Goal: Information Seeking & Learning: Learn about a topic

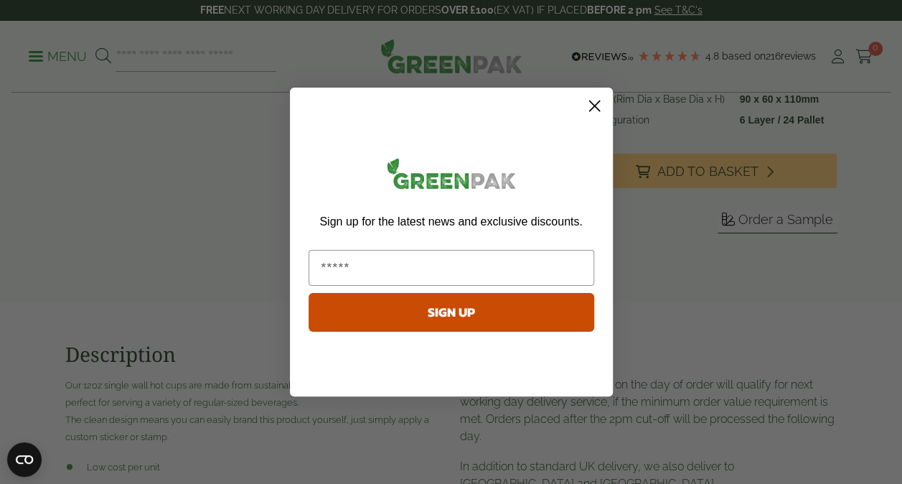
scroll to position [442, 0]
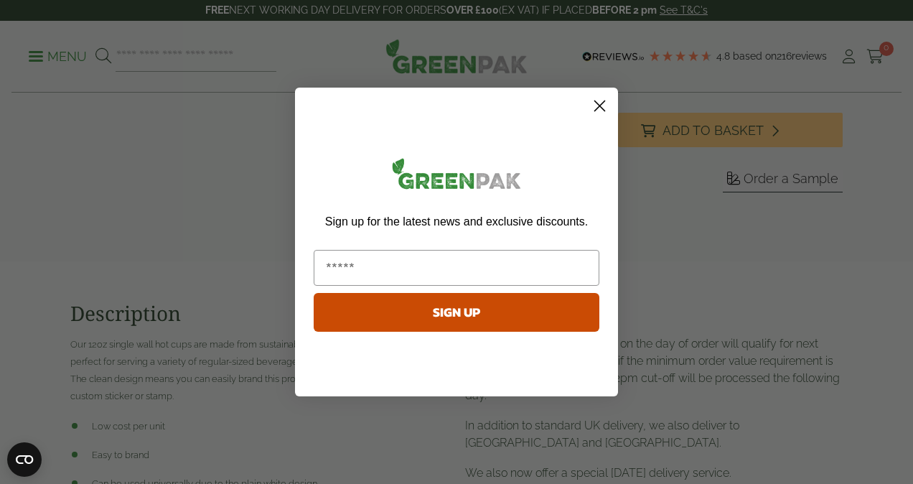
drag, startPoint x: 902, startPoint y: 69, endPoint x: 681, endPoint y: 147, distance: 235.2
click at [595, 110] on icon "Close dialog" at bounding box center [600, 106] width 10 height 10
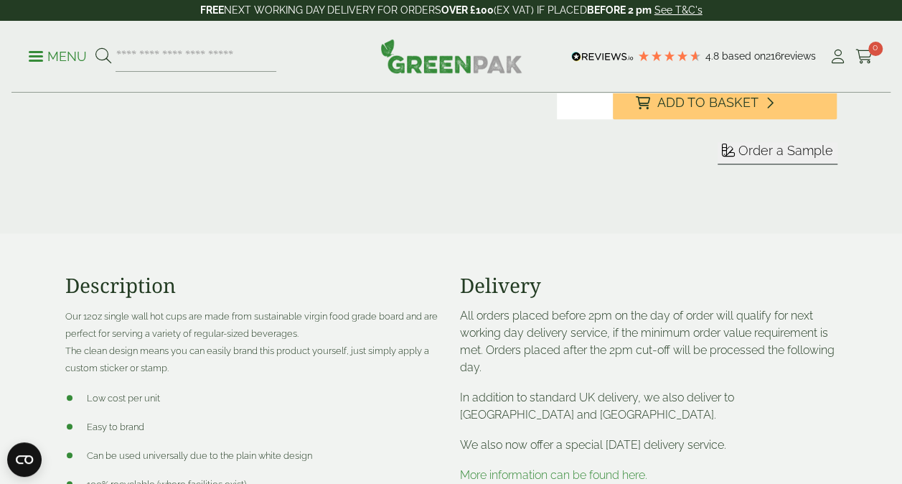
scroll to position [0, 0]
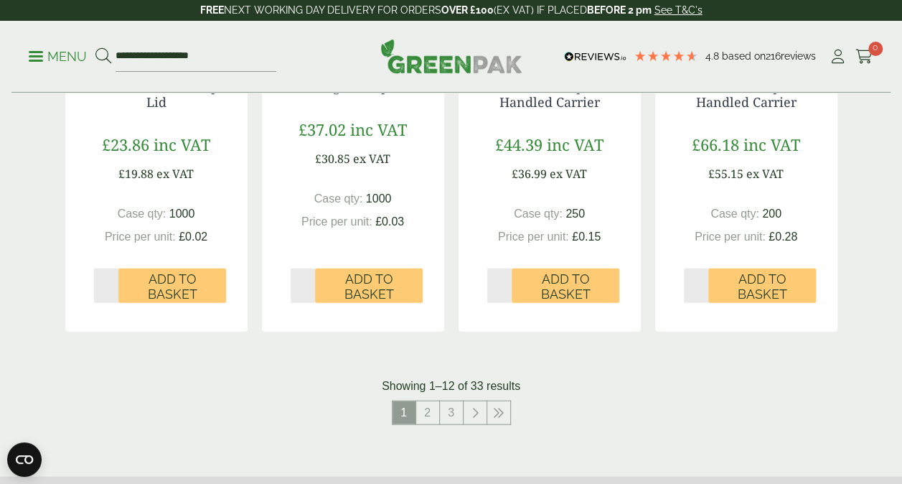
scroll to position [1441, 0]
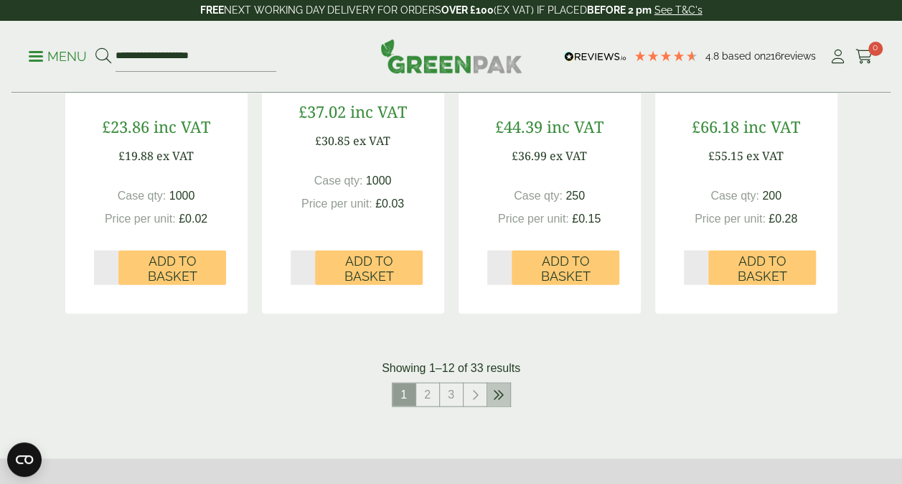
click at [498, 392] on icon at bounding box center [498, 394] width 11 height 11
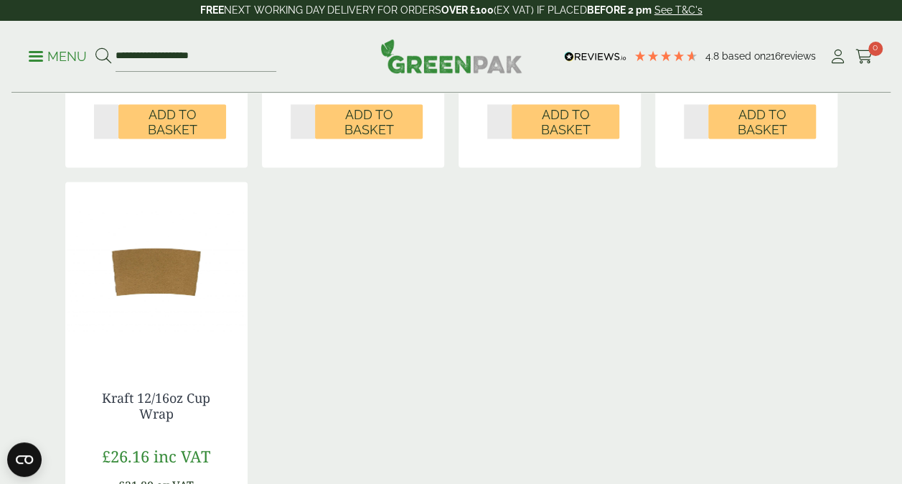
scroll to position [1132, 0]
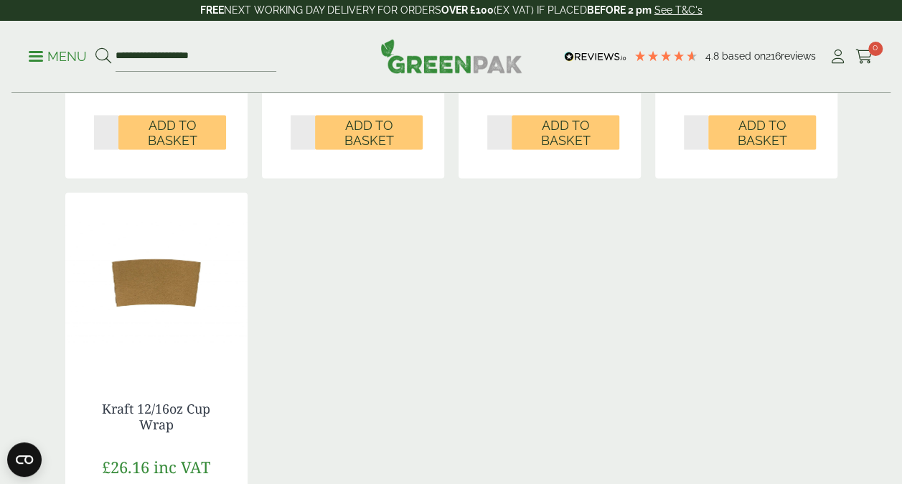
click at [136, 323] on img at bounding box center [156, 281] width 182 height 179
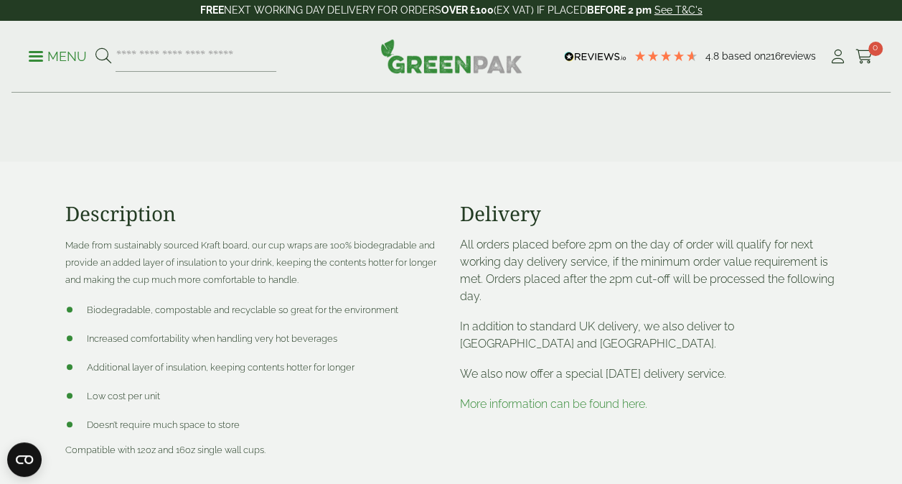
scroll to position [526, 0]
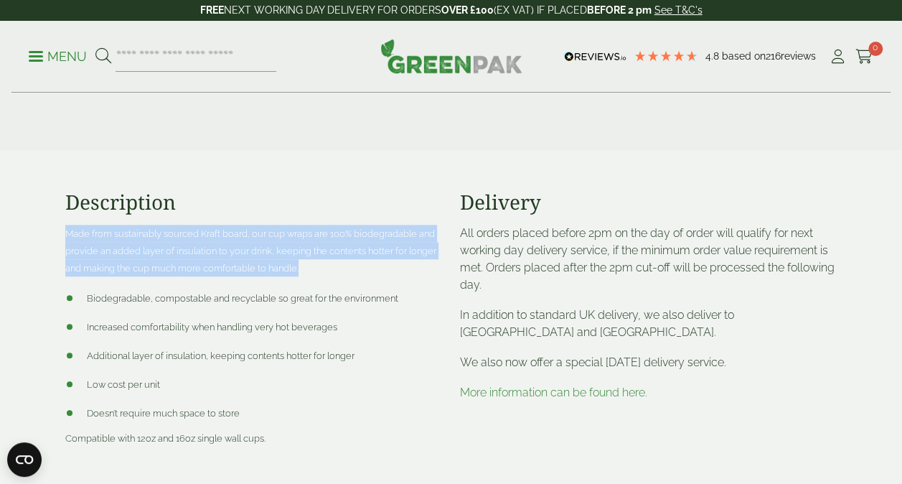
drag, startPoint x: 306, startPoint y: 264, endPoint x: 54, endPoint y: 230, distance: 254.3
click at [54, 230] on section "Description Made from sustainably sourced Kraft board, our cup wraps are 100% b…" at bounding box center [451, 330] width 902 height 360
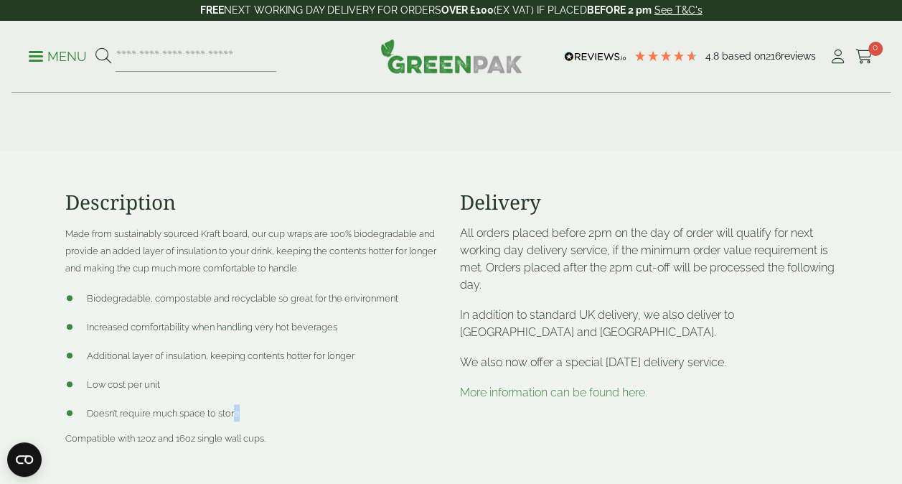
drag, startPoint x: 249, startPoint y: 410, endPoint x: 234, endPoint y: 410, distance: 15.1
click at [234, 410] on li "Doesn’t require much space to store" at bounding box center [254, 412] width 378 height 17
click at [262, 411] on li "Doesn’t require much space to store" at bounding box center [254, 412] width 378 height 17
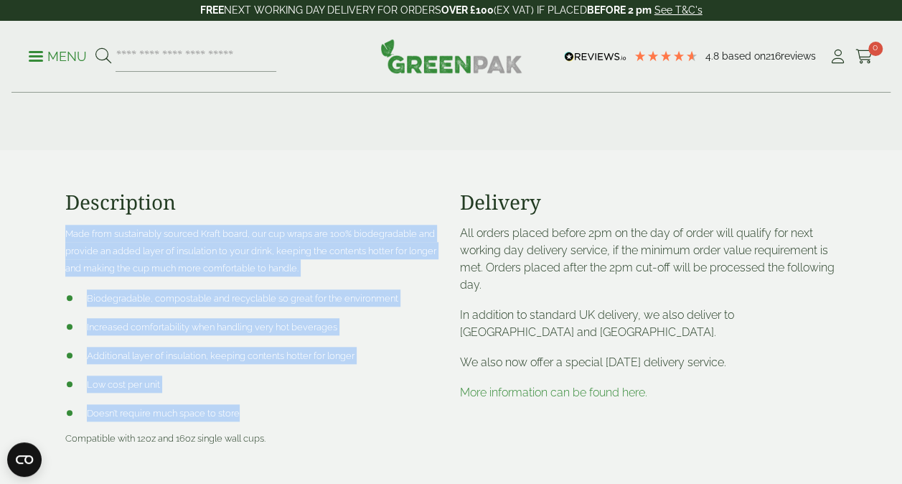
drag, startPoint x: 253, startPoint y: 411, endPoint x: 60, endPoint y: 229, distance: 265.1
click at [60, 229] on div "Description Made from sustainably sourced Kraft board, our cup wraps are 100% b…" at bounding box center [254, 329] width 395 height 279
drag, startPoint x: 60, startPoint y: 229, endPoint x: 85, endPoint y: 238, distance: 26.8
copy div "Made from sustainably sourced Kraft board, our cup wraps are 100% biodegradable…"
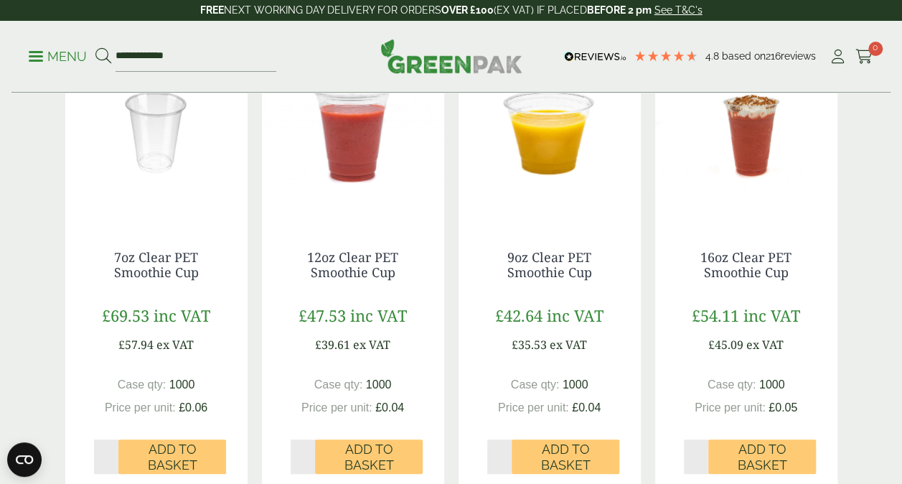
scroll to position [382, 0]
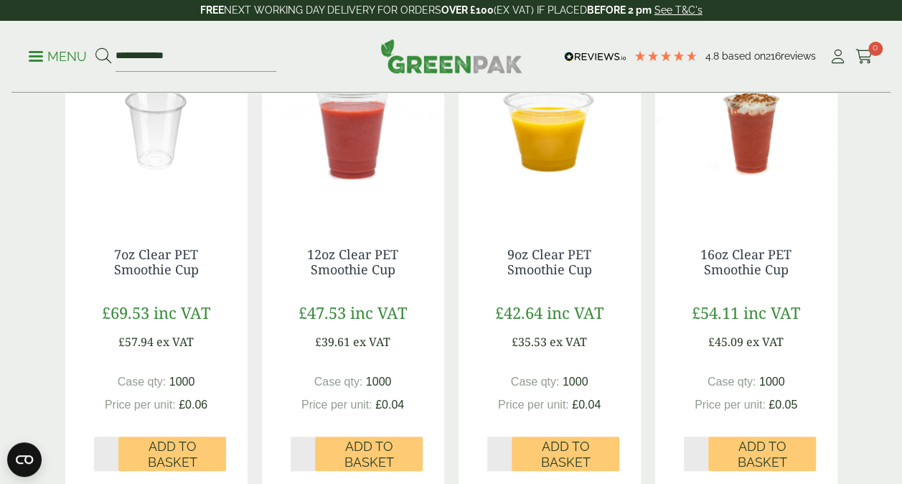
click at [771, 203] on img at bounding box center [746, 128] width 182 height 179
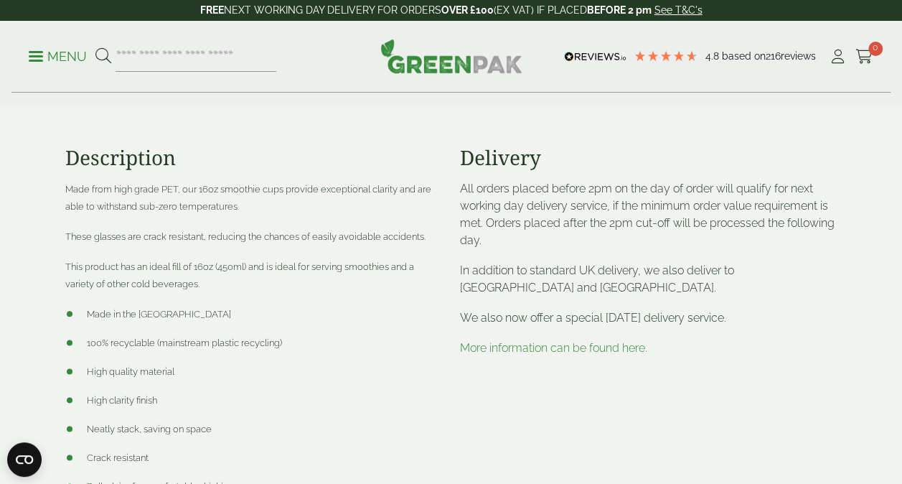
scroll to position [697, 0]
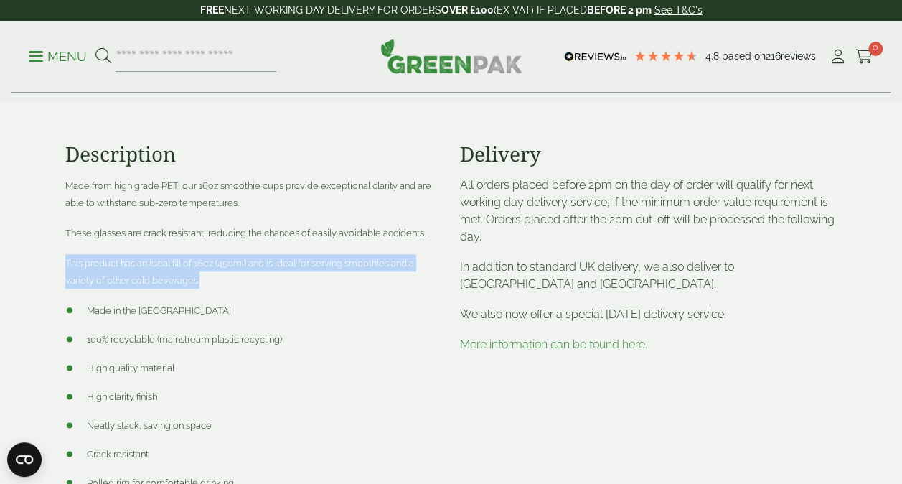
drag, startPoint x: 200, startPoint y: 277, endPoint x: 65, endPoint y: 261, distance: 135.9
click at [65, 261] on p "This product has an ideal fill of 16oz (450ml) and is ideal for serving smoothi…" at bounding box center [254, 271] width 378 height 34
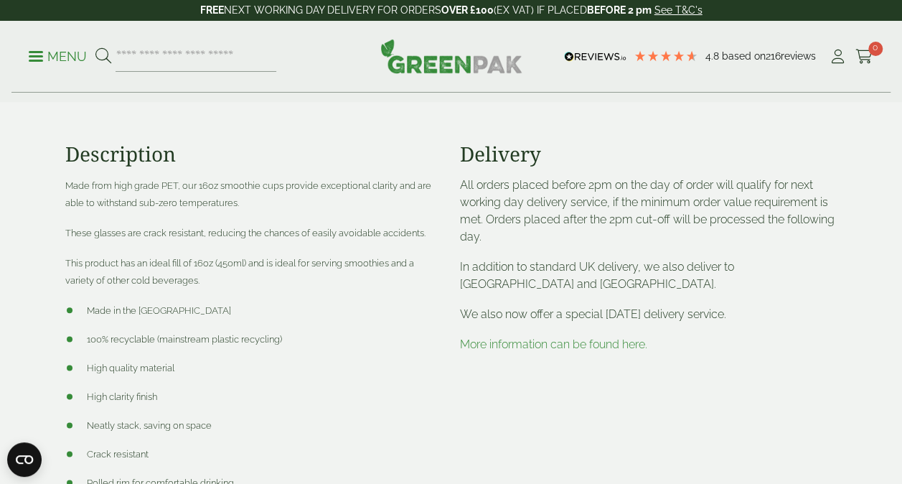
drag, startPoint x: 65, startPoint y: 261, endPoint x: 144, endPoint y: 316, distance: 96.0
click at [144, 316] on span "Made in the [GEOGRAPHIC_DATA]" at bounding box center [159, 310] width 144 height 11
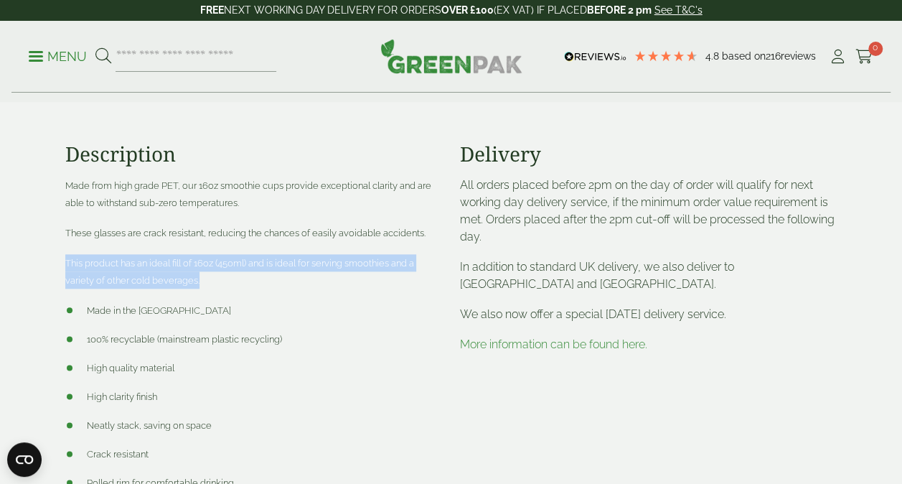
drag, startPoint x: 200, startPoint y: 273, endPoint x: 65, endPoint y: 263, distance: 135.3
click at [65, 263] on p "This product has an ideal fill of 16oz (450ml) and is ideal for serving smoothi…" at bounding box center [254, 271] width 378 height 34
drag, startPoint x: 65, startPoint y: 263, endPoint x: 101, endPoint y: 269, distance: 36.4
click at [101, 269] on p "This product has an ideal fill of 16oz (450ml) and is ideal for serving smoothi…" at bounding box center [254, 271] width 378 height 34
copy span "This product has an ideal fill of 16oz (450ml) and is ideal for serving smoothi…"
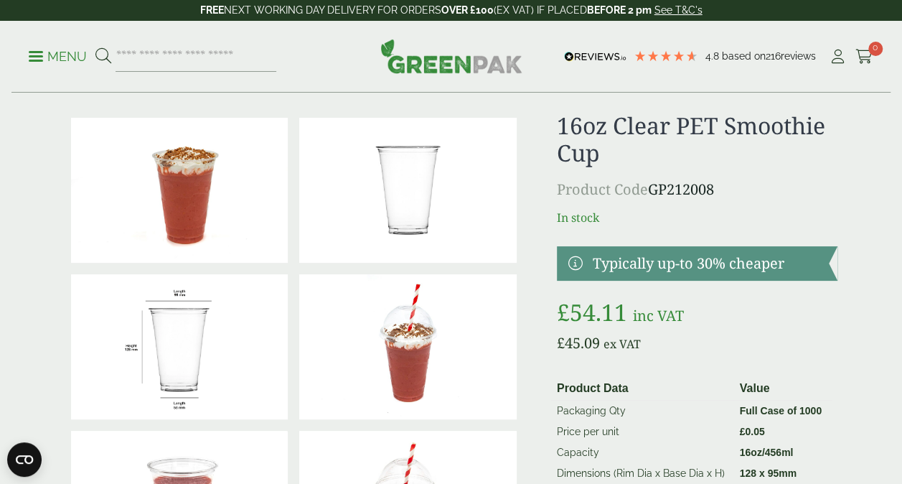
scroll to position [0, 0]
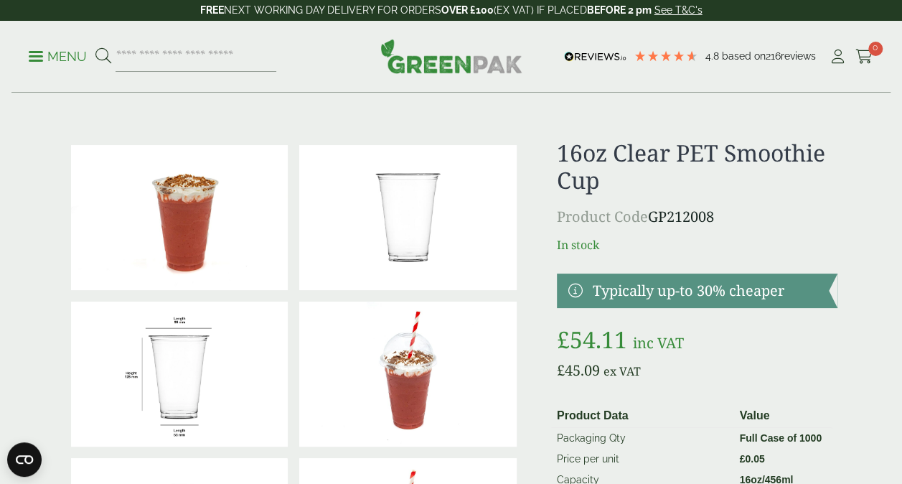
click at [159, 191] on img at bounding box center [180, 217] width 218 height 145
